Goal: Task Accomplishment & Management: Manage account settings

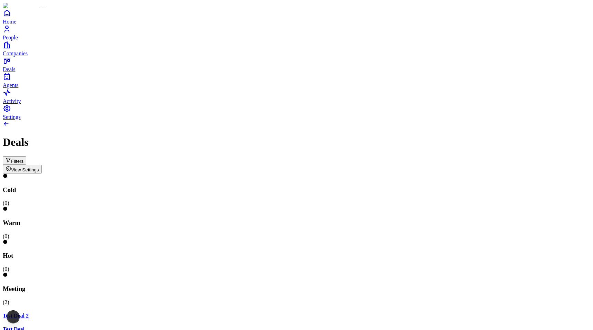
scroll to position [0, 162]
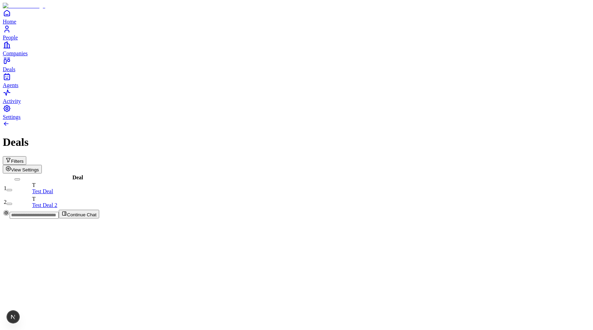
click at [39, 167] on span "View Settings" at bounding box center [25, 169] width 28 height 5
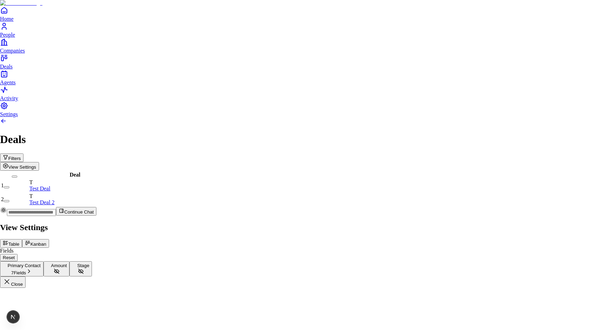
click at [325, 222] on div at bounding box center [296, 222] width 593 height 0
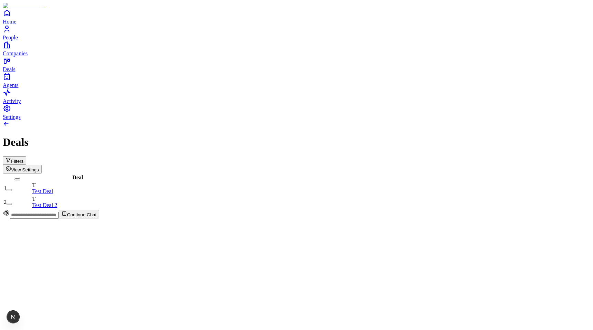
click at [42, 165] on button "View Settings" at bounding box center [22, 169] width 39 height 9
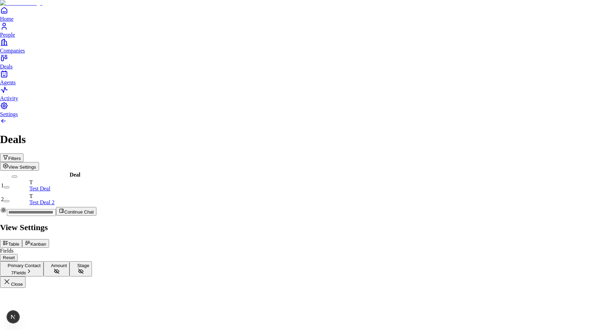
click at [49, 239] on button "Kanban" at bounding box center [35, 243] width 27 height 9
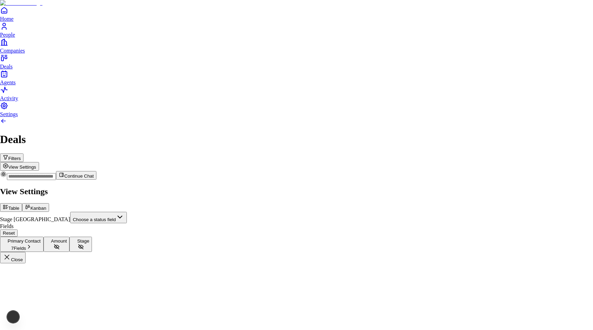
click at [22, 203] on button "Table" at bounding box center [11, 207] width 22 height 9
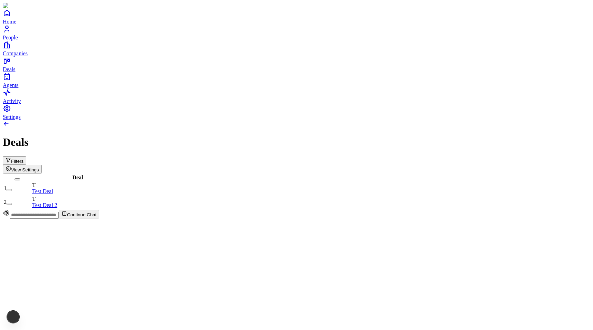
click at [42, 165] on button "View Settings" at bounding box center [22, 169] width 39 height 9
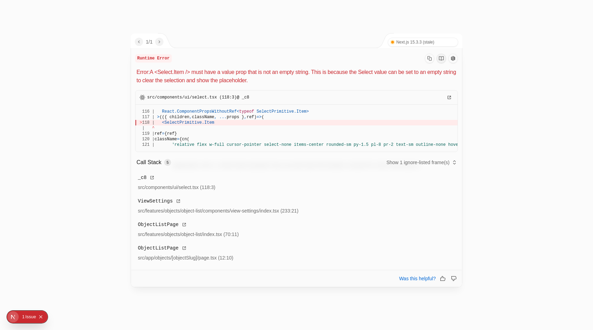
click at [205, 73] on p "Error: A <Select.Item /> must have a value prop that is not an empty string. Th…" at bounding box center [297, 76] width 321 height 17
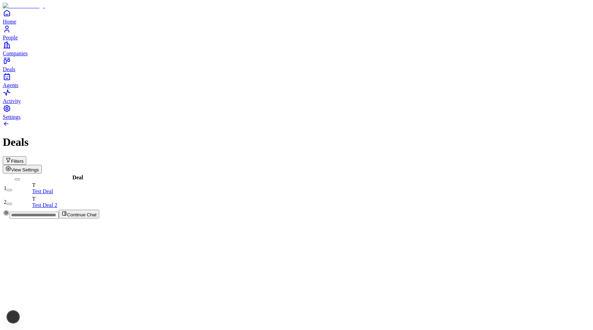
click at [39, 167] on span "View Settings" at bounding box center [25, 169] width 28 height 5
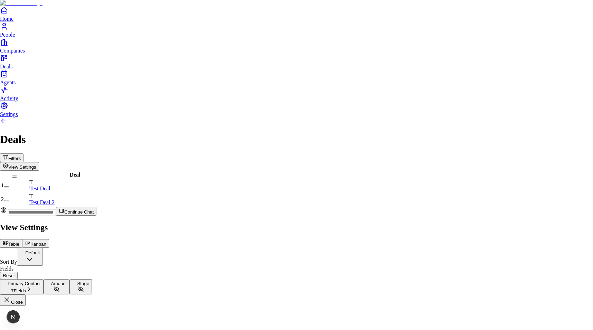
click at [513, 62] on body "Home People Companies Deals Agents Activity Settings Deals Filters View Setting…" at bounding box center [296, 153] width 593 height 306
click at [530, 191] on body "Home People Companies Deals Agents Activity Settings Deals Filters View Setting…" at bounding box center [296, 153] width 593 height 306
click at [509, 66] on body "Home People Companies Deals Agents Activity Settings Deals Filters View Setting…" at bounding box center [296, 153] width 593 height 306
click at [509, 185] on body "Home People Companies Deals Agents Activity Settings Deals Filters View Setting…" at bounding box center [296, 153] width 593 height 306
click at [70, 279] on button "Amount" at bounding box center [57, 286] width 26 height 15
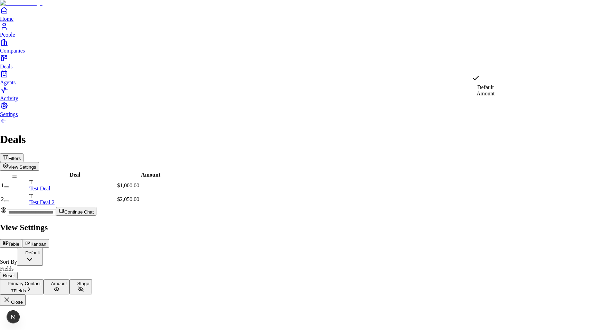
click at [522, 71] on body "Home People Companies Deals Agents Activity Settings Deals Filters View Setting…" at bounding box center [296, 153] width 593 height 306
click at [518, 55] on body "Home People Companies Deals Agents Activity Settings Deals Filters View Setting…" at bounding box center [296, 153] width 593 height 306
click at [497, 72] on body "Home People Companies Deals Agents Activity Settings Deals Filters View Setting…" at bounding box center [296, 153] width 593 height 306
click at [92, 279] on button "Stage" at bounding box center [80, 286] width 22 height 15
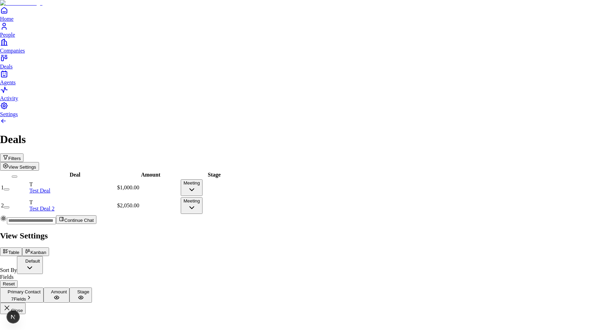
click at [499, 66] on body "Home People Companies Deals Agents Activity Settings Deals Filters View Setting…" at bounding box center [296, 157] width 593 height 314
click at [535, 198] on body "Home People Companies Deals Agents Activity Settings Deals Filters View Setting…" at bounding box center [296, 157] width 593 height 314
click at [514, 61] on body "Home People Companies Deals Agents Activity Settings Deals Filters View Setting…" at bounding box center [296, 157] width 593 height 314
click at [524, 177] on body "Home People Companies Deals Agents Activity Settings Deals Filters View Setting…" at bounding box center [296, 157] width 593 height 314
click at [18, 280] on button "Reset" at bounding box center [9, 283] width 18 height 7
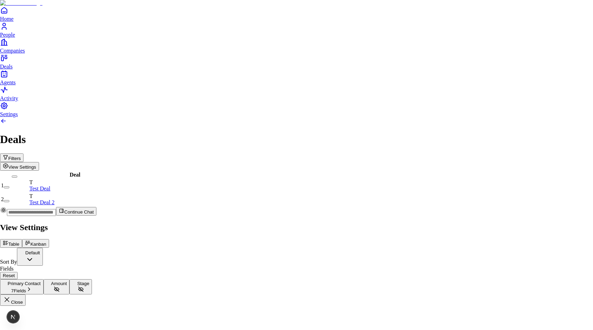
click at [49, 239] on button "Kanban" at bounding box center [35, 243] width 27 height 9
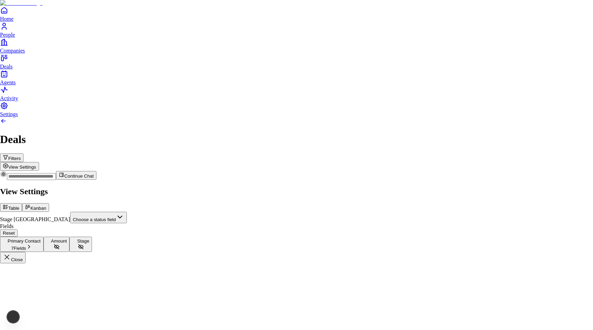
click at [22, 203] on button "Table" at bounding box center [11, 207] width 22 height 9
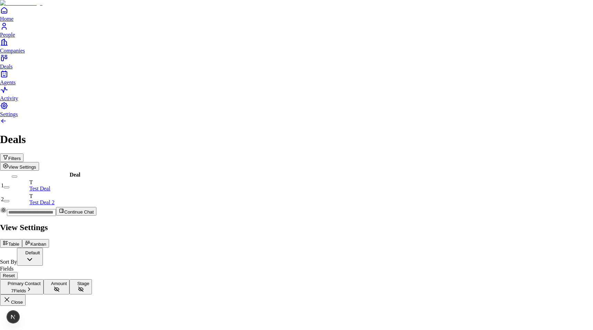
click at [49, 239] on button "Kanban" at bounding box center [35, 243] width 27 height 9
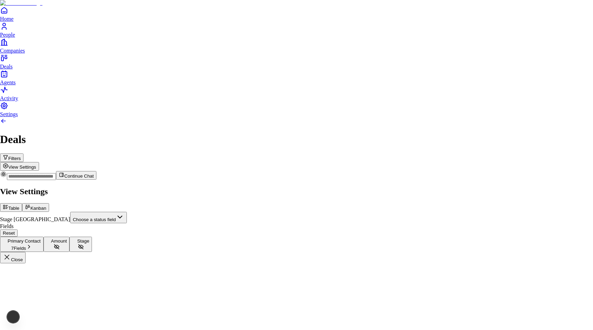
click at [8, 204] on icon at bounding box center [6, 207] width 6 height 6
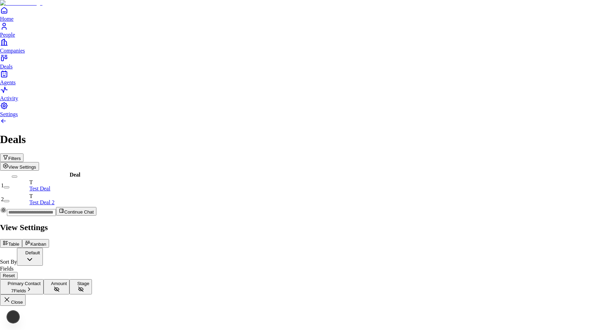
click at [49, 239] on button "Kanban" at bounding box center [35, 243] width 27 height 9
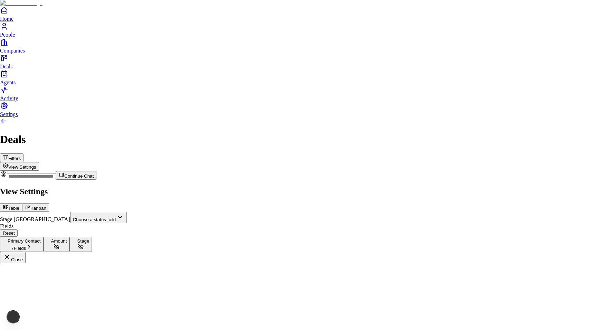
click at [22, 203] on button "Table" at bounding box center [11, 207] width 22 height 9
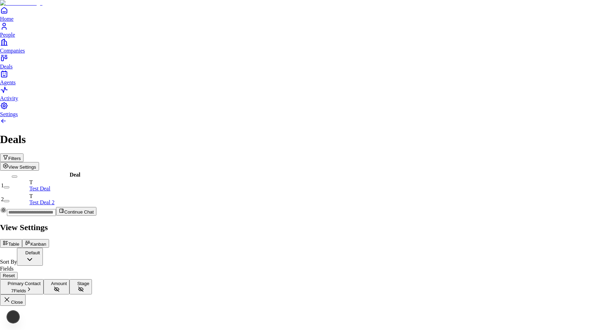
click at [49, 239] on button "Kanban" at bounding box center [35, 243] width 27 height 9
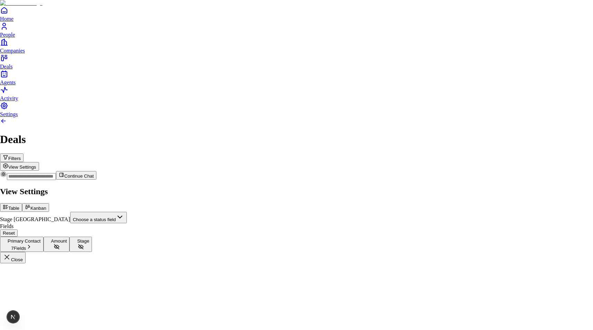
click at [22, 203] on button "Table" at bounding box center [11, 207] width 22 height 9
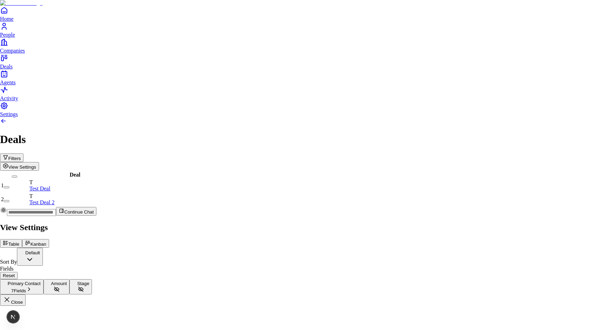
click at [30, 240] on icon at bounding box center [28, 243] width 6 height 6
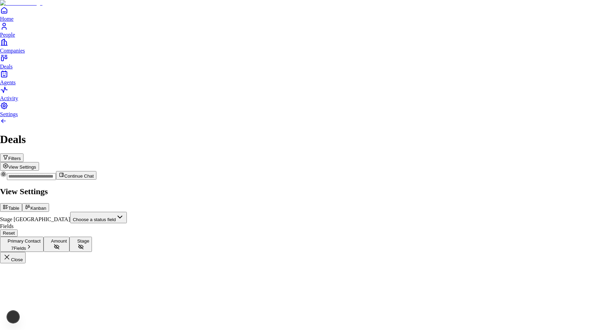
click at [22, 203] on button "Table" at bounding box center [11, 207] width 22 height 9
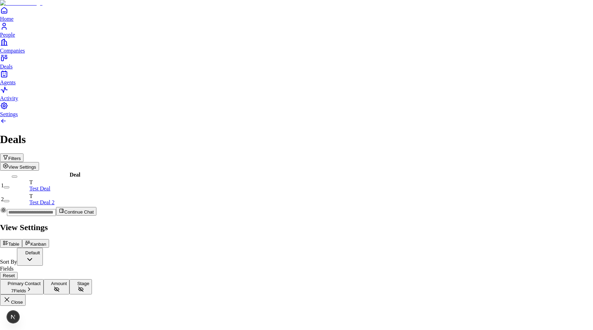
click at [22, 239] on button "Table" at bounding box center [11, 243] width 22 height 9
click at [49, 239] on button "Kanban" at bounding box center [35, 243] width 27 height 9
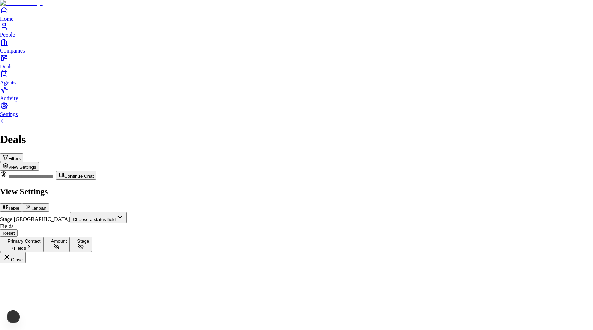
click at [22, 203] on button "Table" at bounding box center [11, 207] width 22 height 9
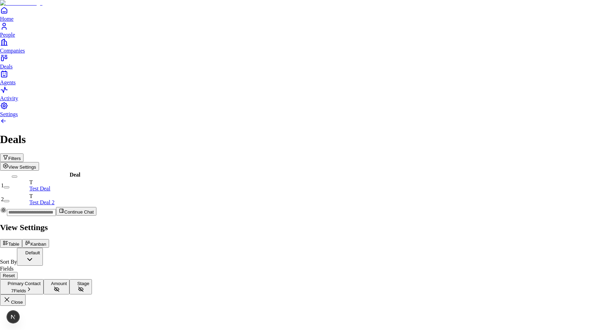
click at [556, 239] on div "Table Kanban" at bounding box center [296, 243] width 593 height 9
click at [49, 239] on button "Kanban" at bounding box center [35, 243] width 27 height 9
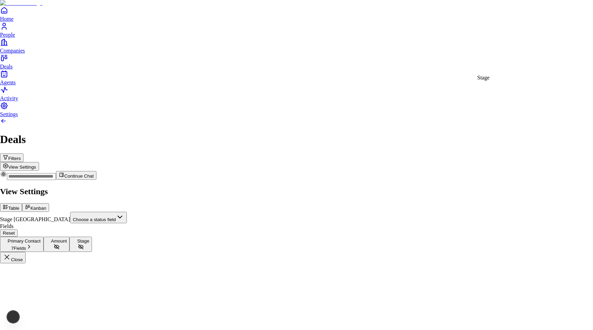
click at [521, 67] on body "Home People Companies Deals Agents Activity Settings Deals Filters View Setting…" at bounding box center [296, 131] width 593 height 263
click at [525, 49] on body "Home People Companies Deals Agents Activity Settings Deals Filters View Setting…" at bounding box center [296, 131] width 593 height 263
click at [22, 203] on button "Table" at bounding box center [11, 207] width 22 height 9
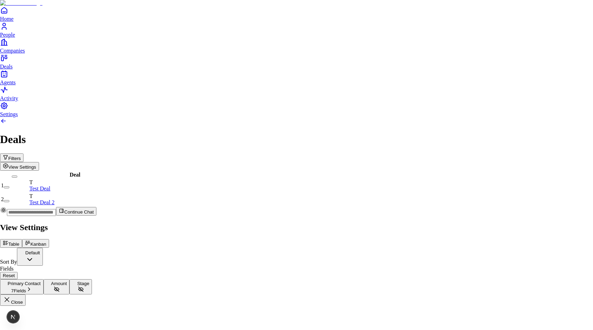
click at [130, 222] on div at bounding box center [296, 222] width 593 height 0
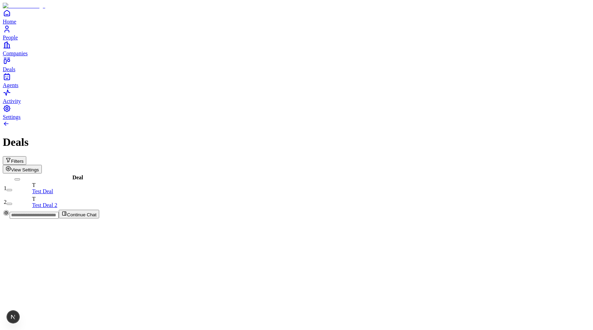
click at [39, 167] on span "View Settings" at bounding box center [25, 169] width 28 height 5
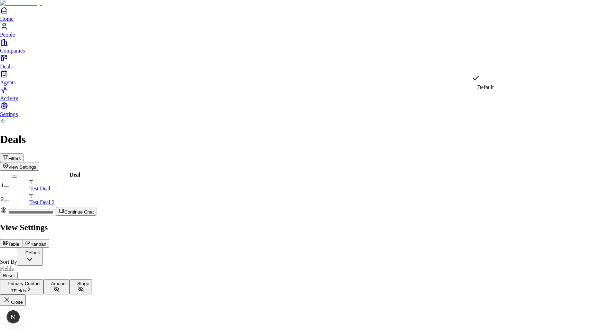
click at [517, 67] on body "Home People Companies Deals Agents Activity Settings Deals Filters View Setting…" at bounding box center [296, 153] width 593 height 306
click at [492, 52] on body "Home People Companies Deals Agents Activity Settings Deals Filters View Setting…" at bounding box center [296, 153] width 593 height 306
